Goal: Transaction & Acquisition: Purchase product/service

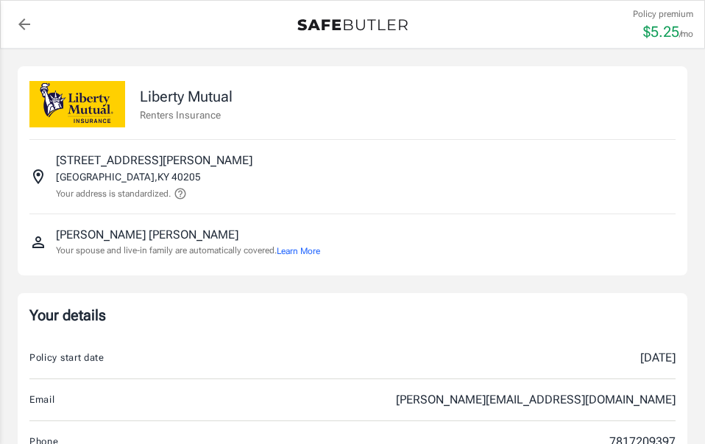
scroll to position [586, 0]
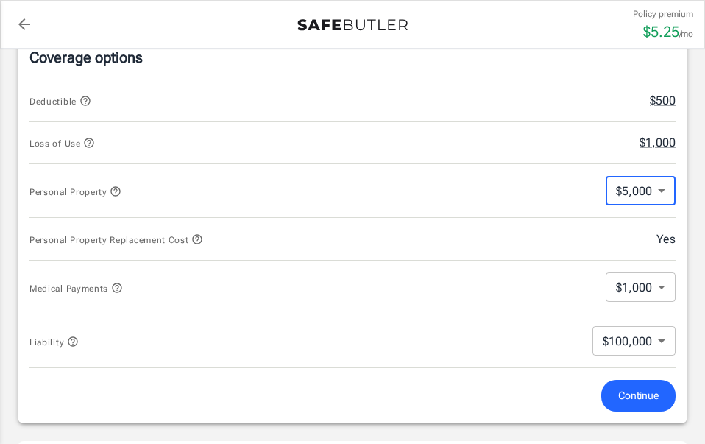
click at [628, 189] on body "Policy premium $ 5.25 /mo Liberty Mutual Renters Insurance [STREET_ADDRESS][PER…" at bounding box center [352, 344] width 705 height 1861
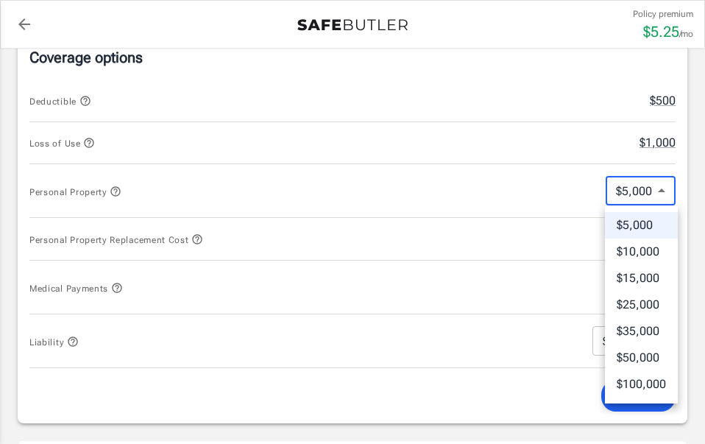
click at [628, 189] on div at bounding box center [352, 222] width 705 height 444
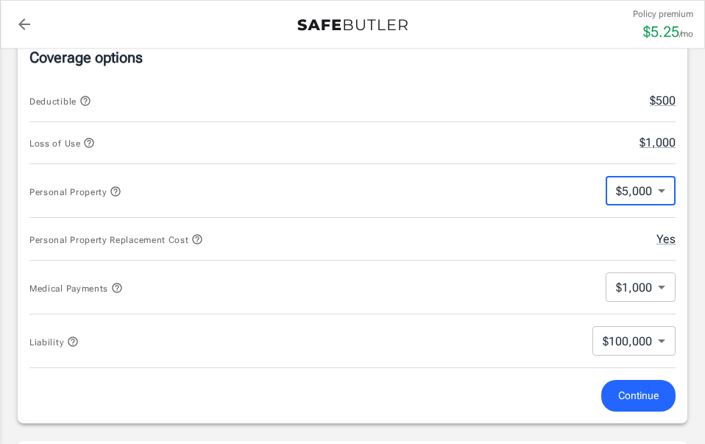
click at [645, 189] on body "Policy premium $ 5.25 /mo Liberty Mutual Renters Insurance [STREET_ADDRESS][PER…" at bounding box center [352, 344] width 705 height 1861
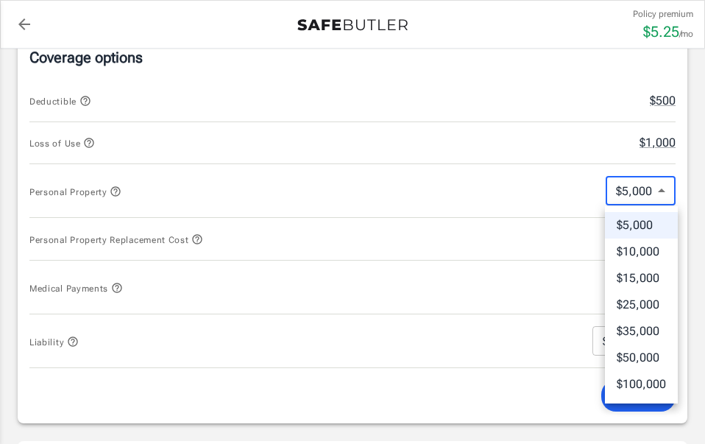
click at [645, 300] on li "$25,000" at bounding box center [641, 304] width 73 height 26
type input "25000"
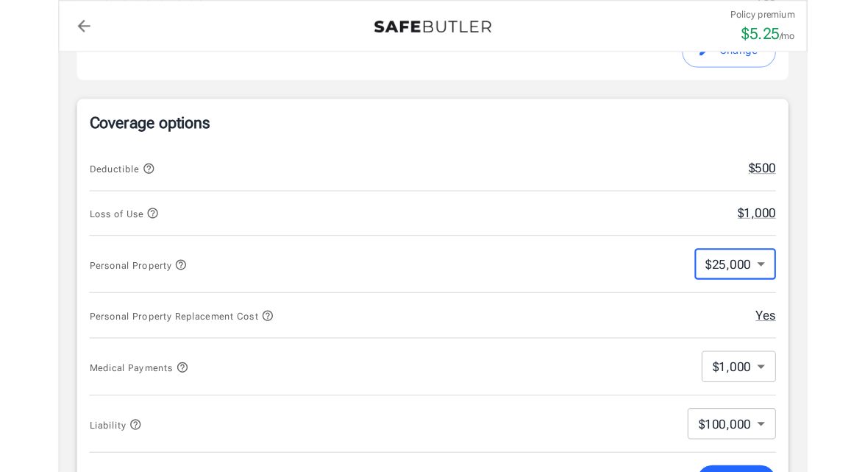
scroll to position [569, 0]
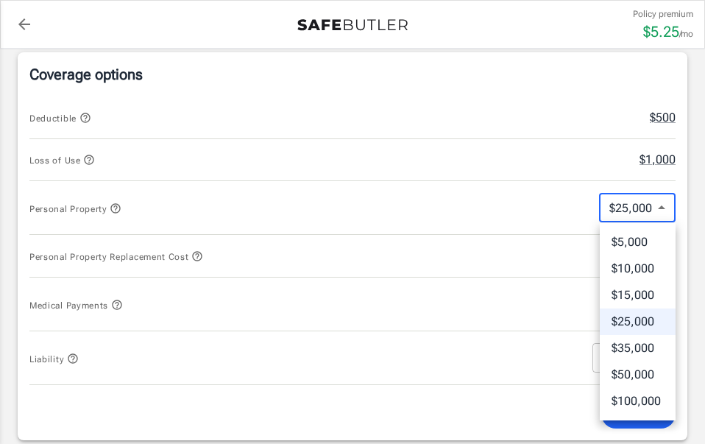
click at [631, 203] on body "Policy premium $ 5.25 /mo Liberty Mutual Renters Insurance [STREET_ADDRESS][PER…" at bounding box center [352, 361] width 705 height 1861
click at [631, 203] on div at bounding box center [352, 222] width 705 height 444
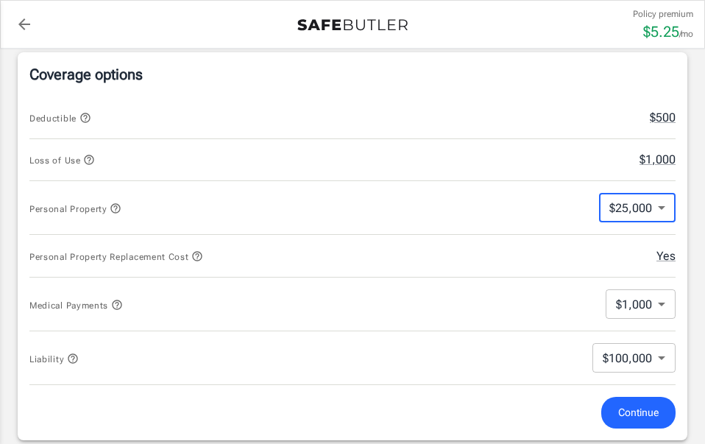
click at [634, 191] on div "Personal Property $25,000 25000 ​" at bounding box center [352, 208] width 646 height 54
click at [629, 415] on span "Continue" at bounding box center [638, 412] width 40 height 18
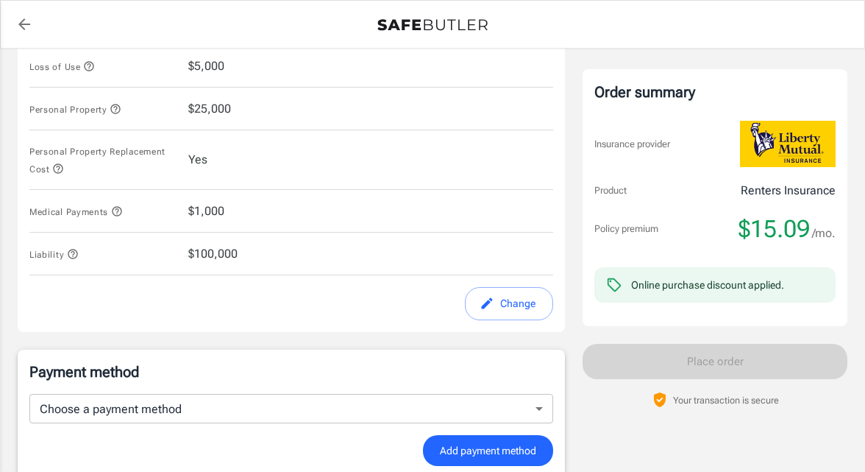
scroll to position [903, 0]
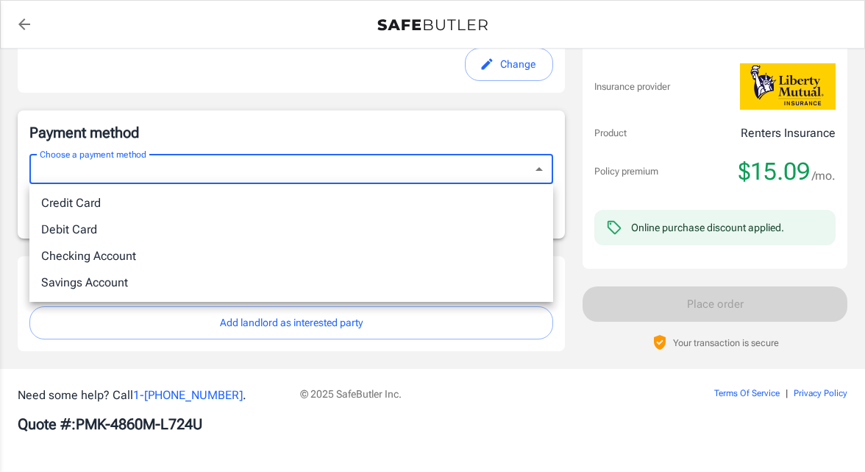
drag, startPoint x: 507, startPoint y: 176, endPoint x: 497, endPoint y: 202, distance: 27.7
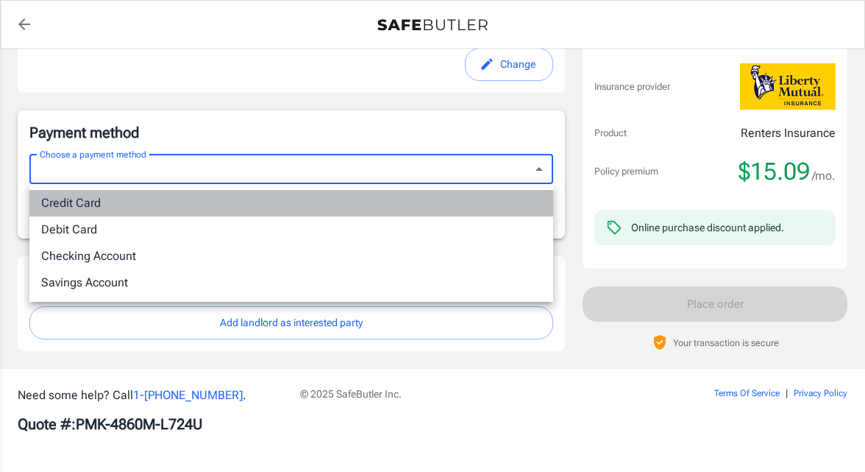
click at [486, 204] on li "Credit Card" at bounding box center [291, 203] width 524 height 26
type input "credit"
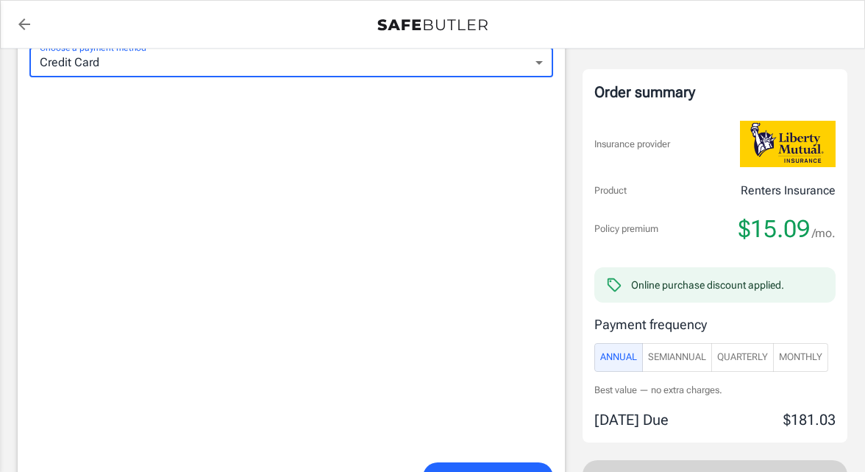
scroll to position [1134, 0]
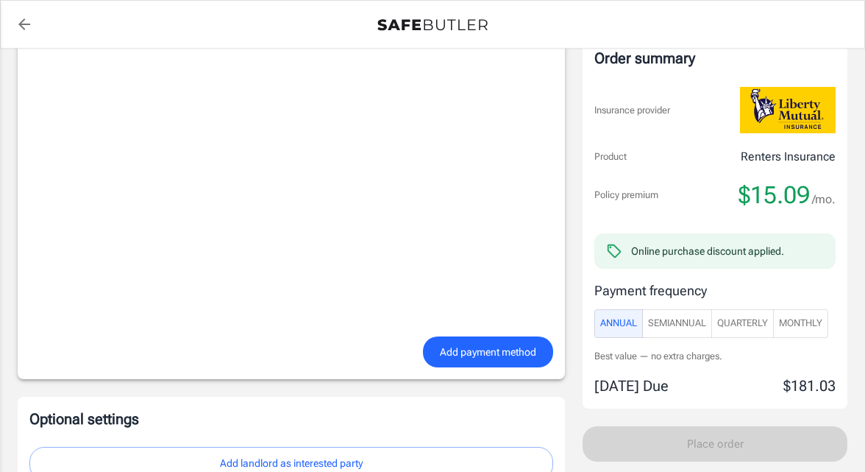
click at [704, 328] on span "Monthly" at bounding box center [800, 323] width 43 height 17
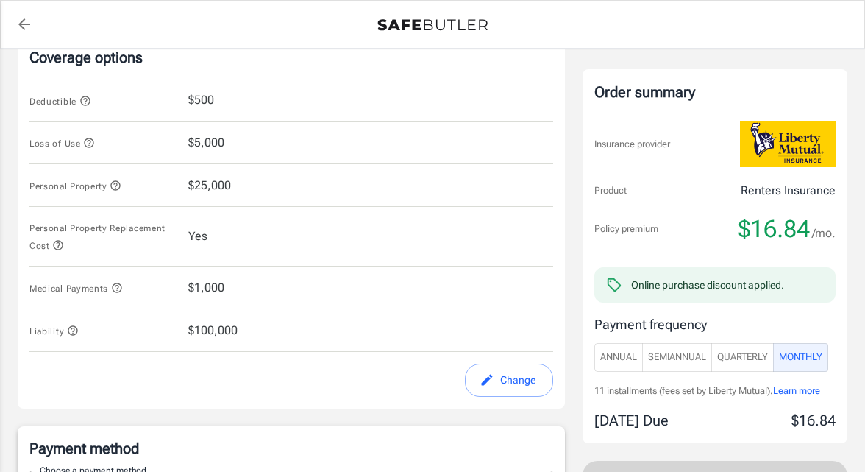
scroll to position [449, 0]
